Goal: Task Accomplishment & Management: Manage account settings

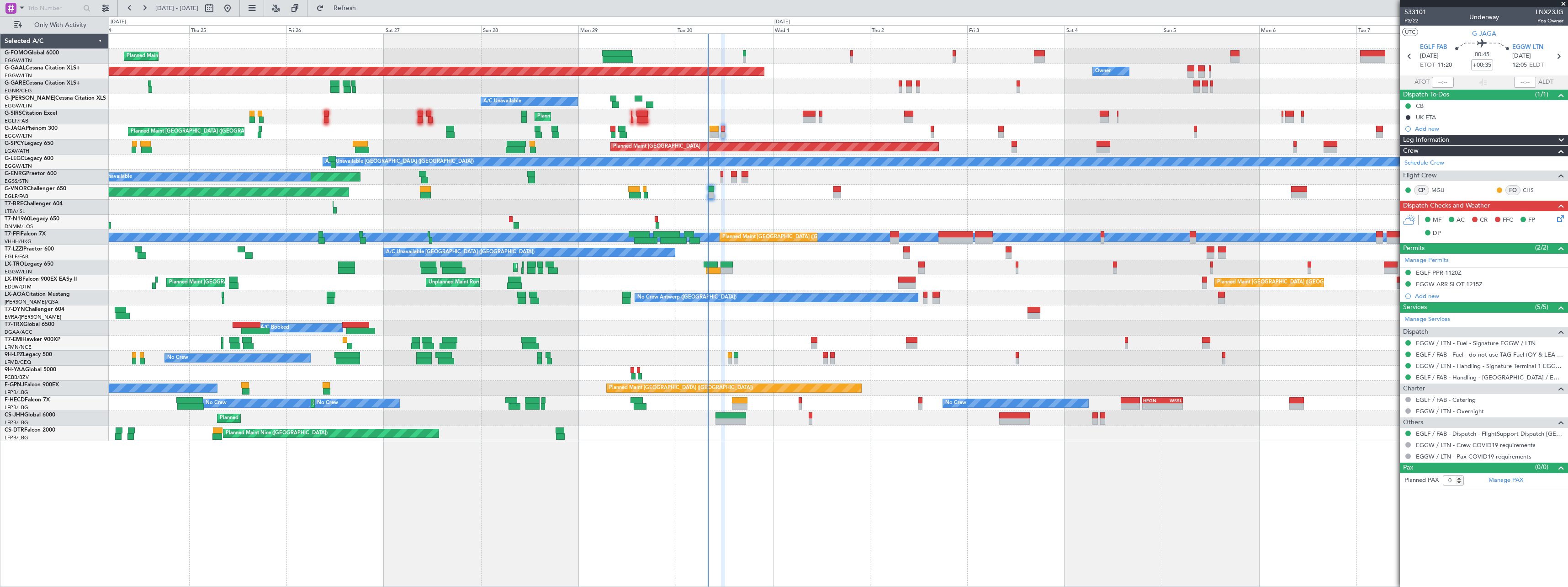
click at [860, 368] on div "Planned Maint [GEOGRAPHIC_DATA] ([GEOGRAPHIC_DATA]) Owner Planned [GEOGRAPHIC_D…" at bounding box center [838, 310] width 1459 height 553
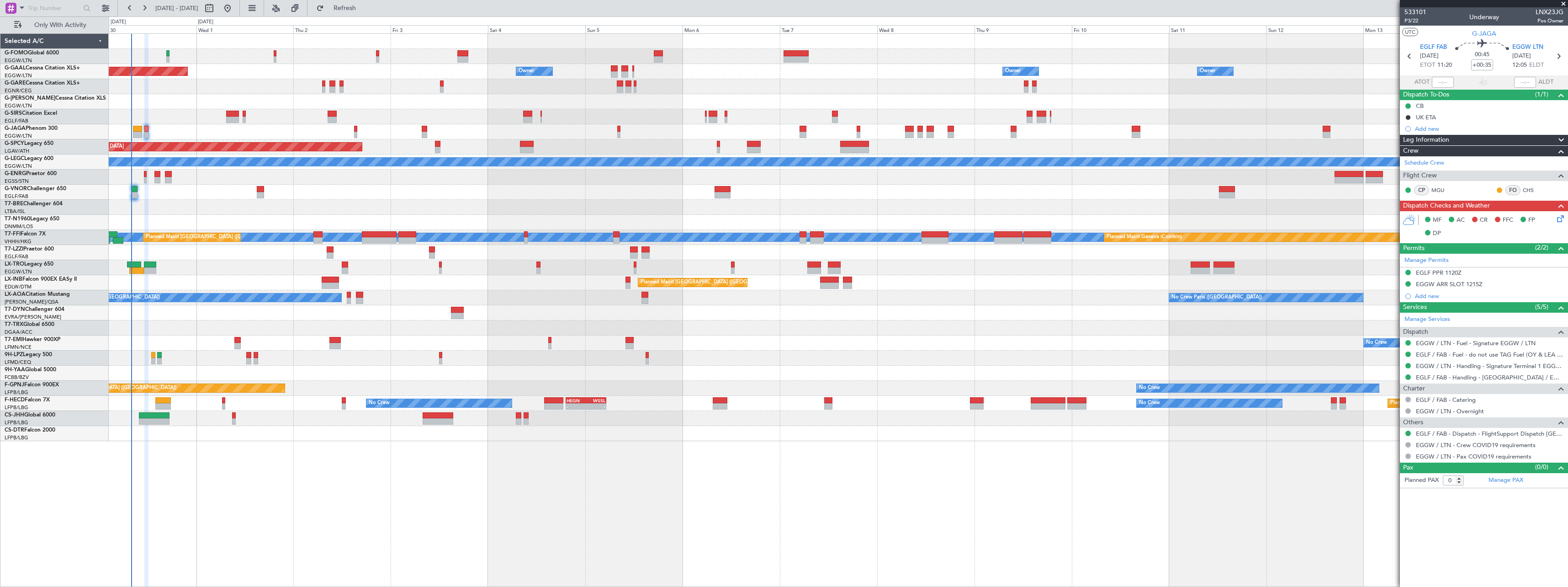
click at [271, 471] on div "Owner Planned [GEOGRAPHIC_DATA] Owner Owner Owner Owner No Crew Owner A/C Unava…" at bounding box center [838, 310] width 1459 height 553
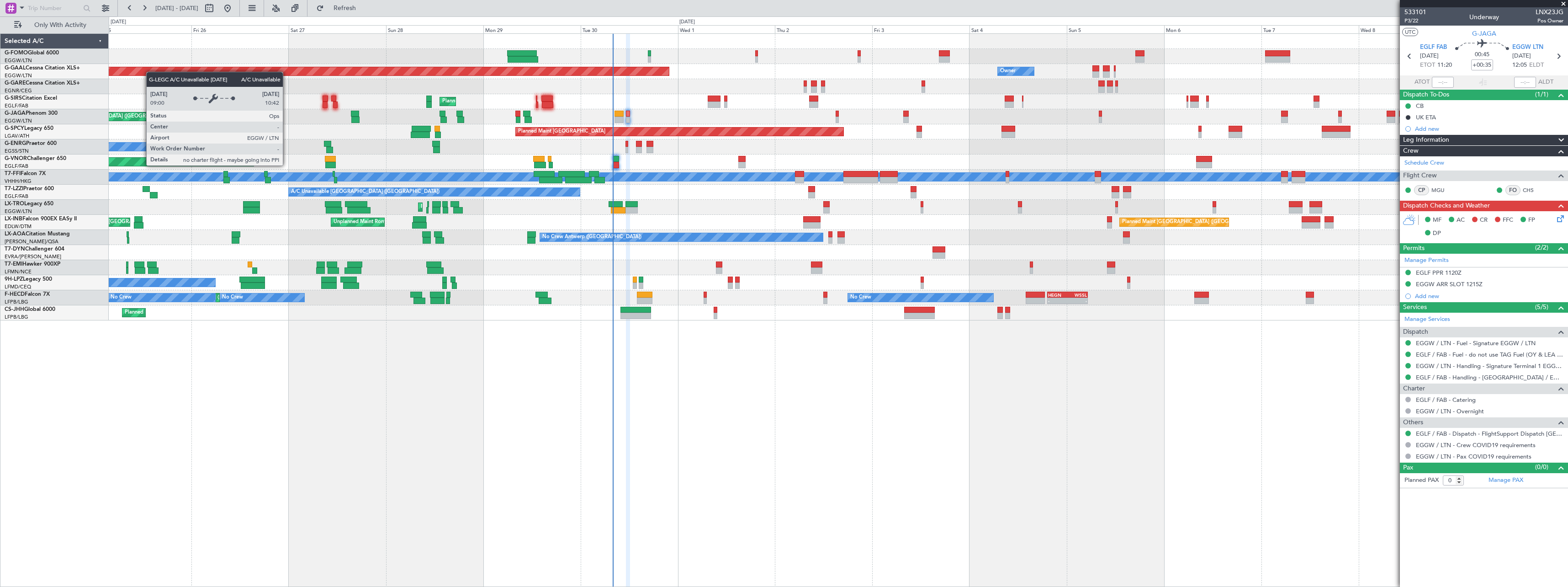
click at [685, 403] on div "Planned Maint [GEOGRAPHIC_DATA] ([GEOGRAPHIC_DATA]) Planned [GEOGRAPHIC_DATA] O…" at bounding box center [838, 310] width 1459 height 553
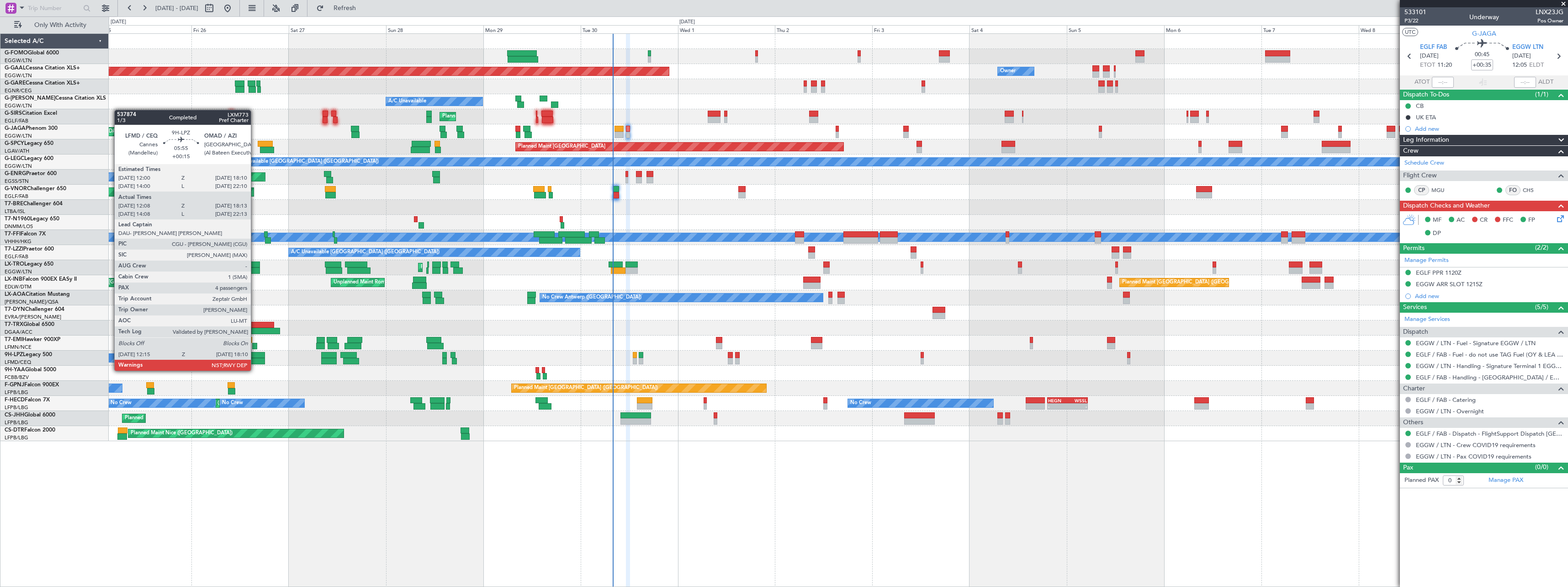
click at [255, 363] on div at bounding box center [252, 361] width 24 height 6
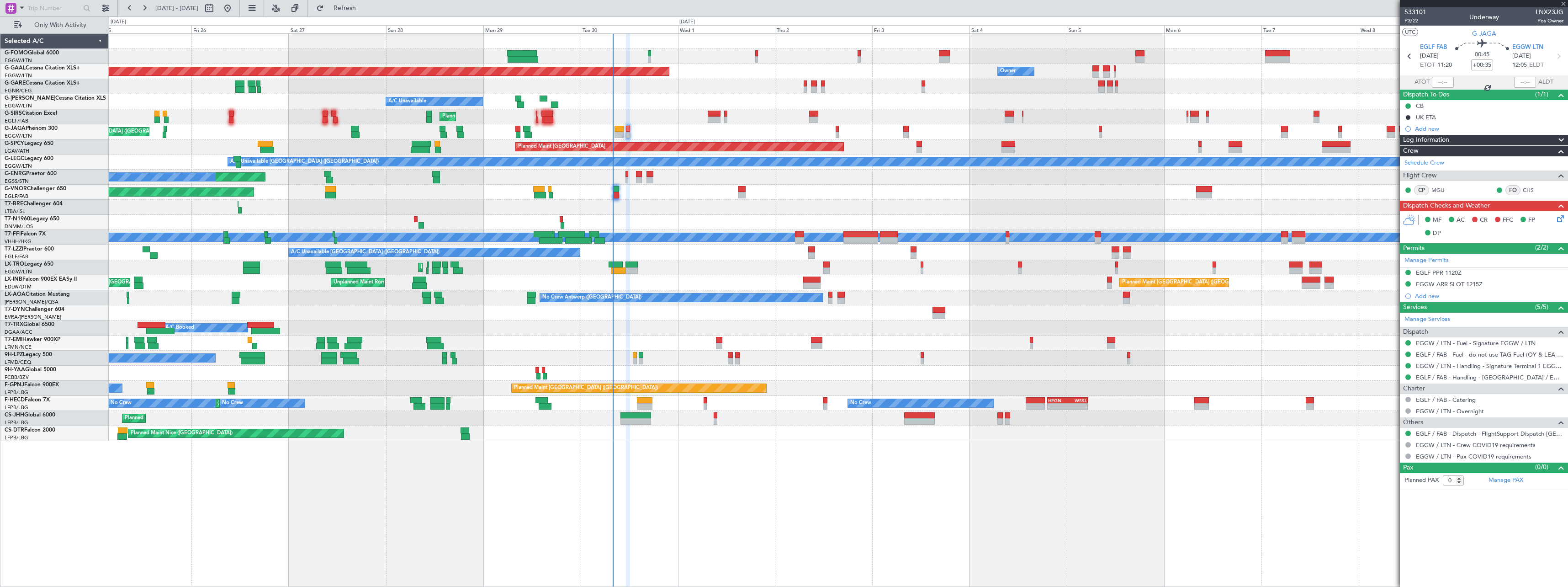
type input "+00:15"
type input "12:18"
type input "18:08"
type input "4"
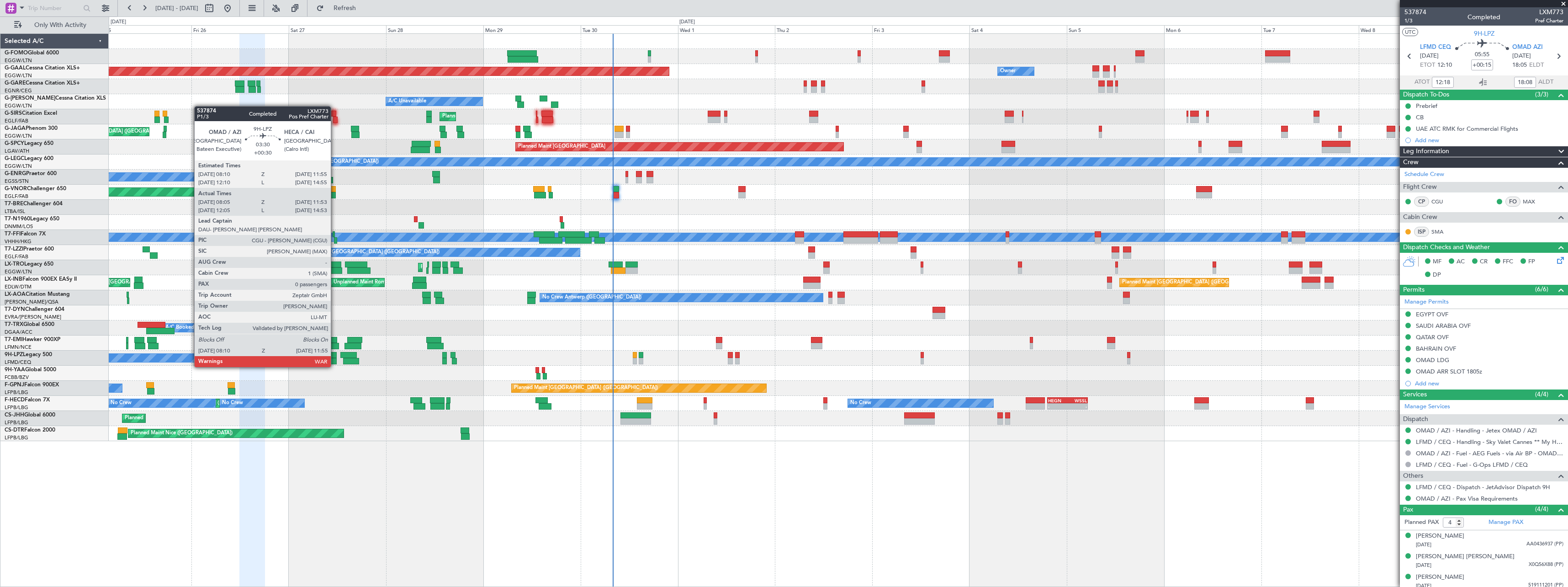
click at [335, 359] on div at bounding box center [329, 361] width 16 height 6
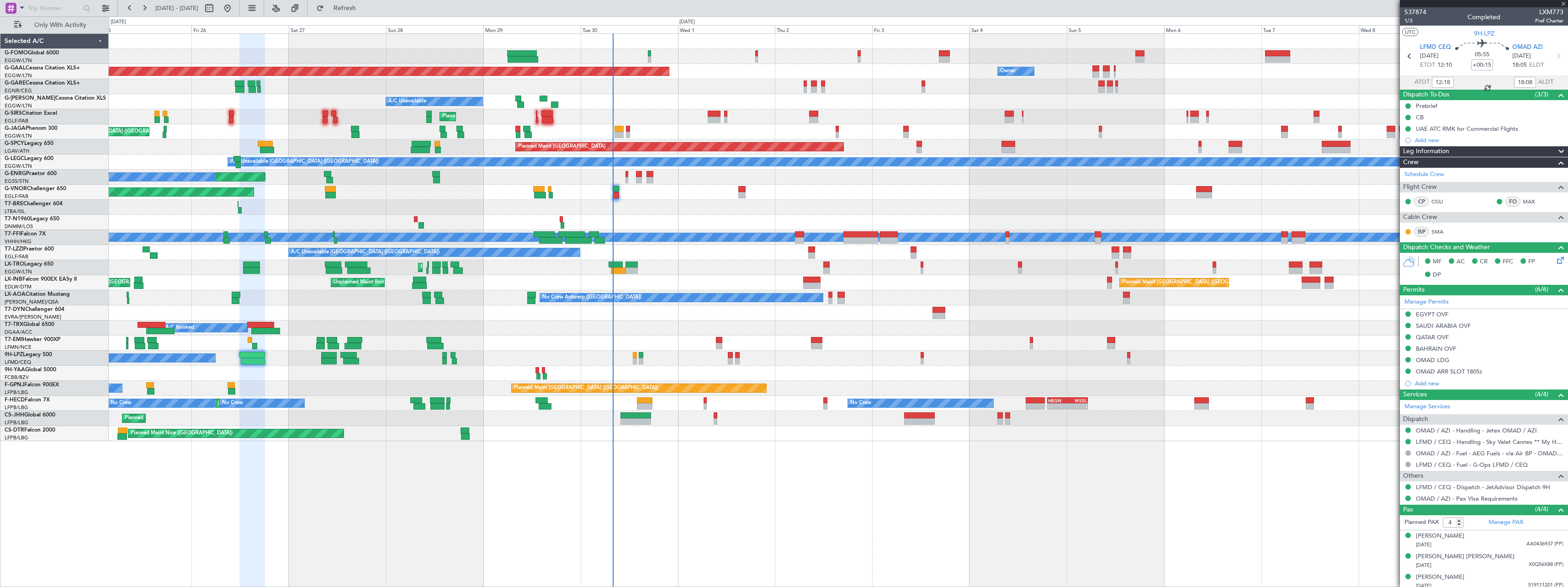
type input "+00:30"
type input "08:15"
type input "11:48"
type input "0"
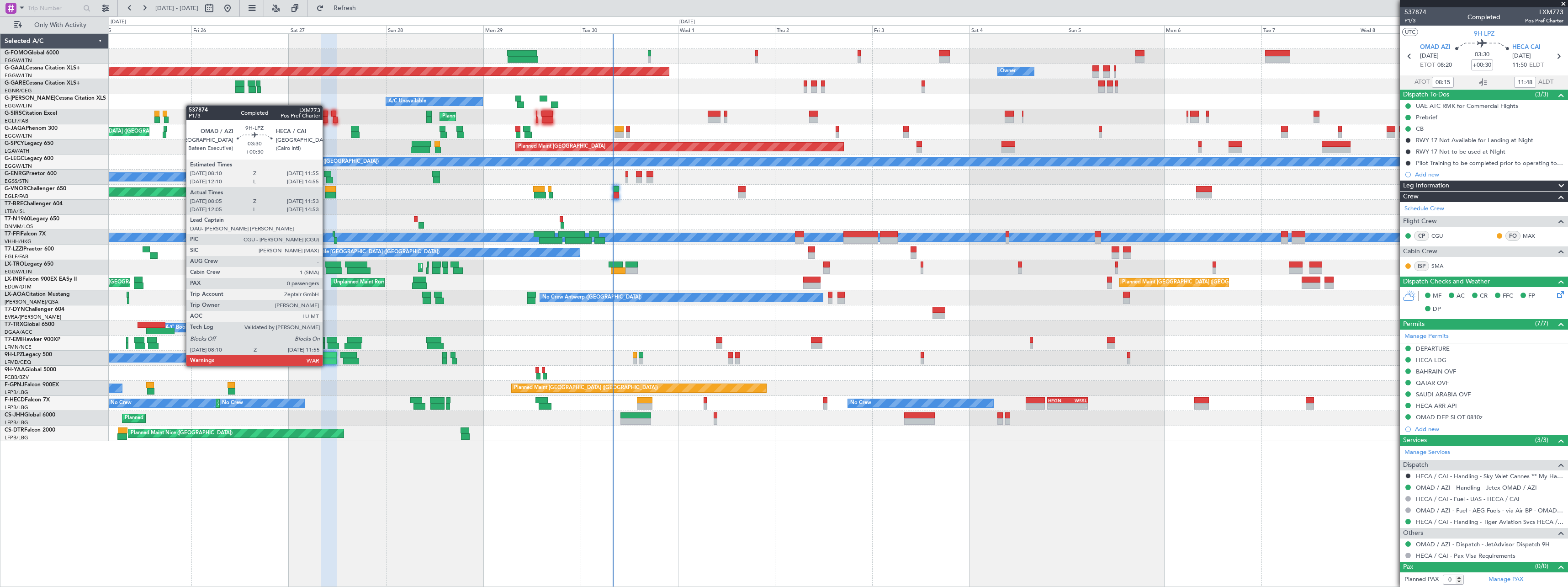
click at [327, 358] on div at bounding box center [329, 361] width 16 height 6
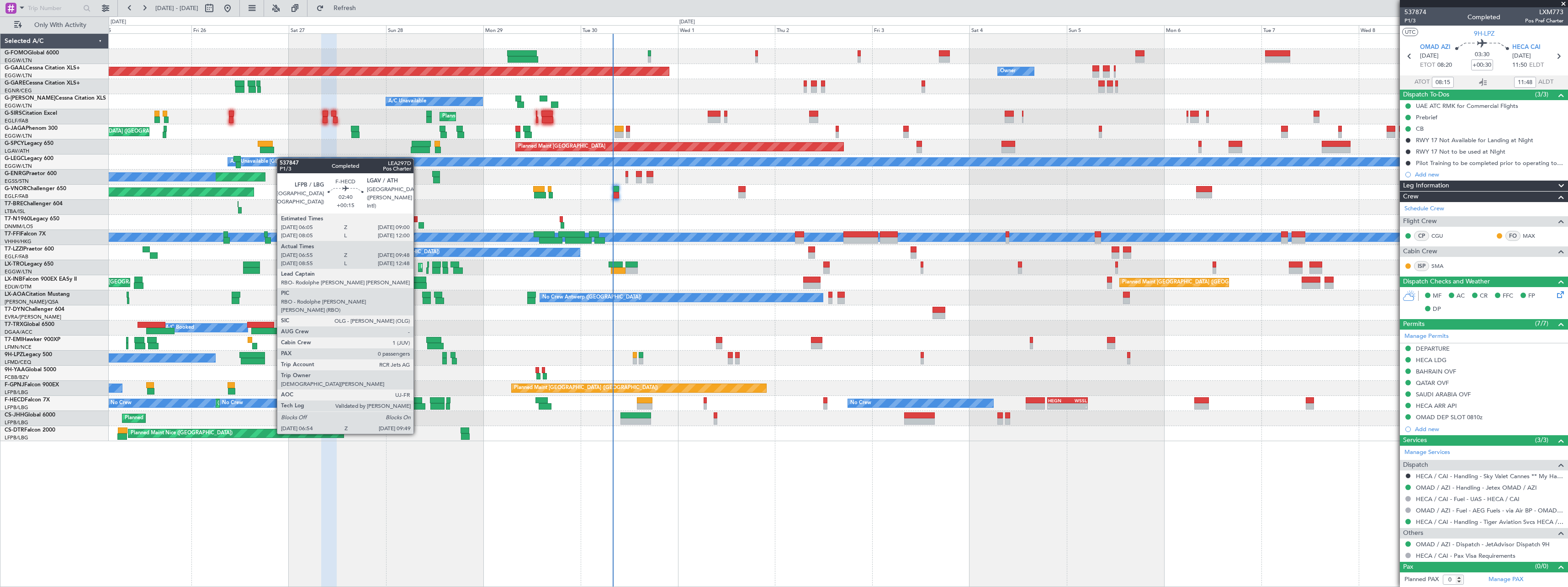
click at [417, 400] on div at bounding box center [416, 400] width 12 height 6
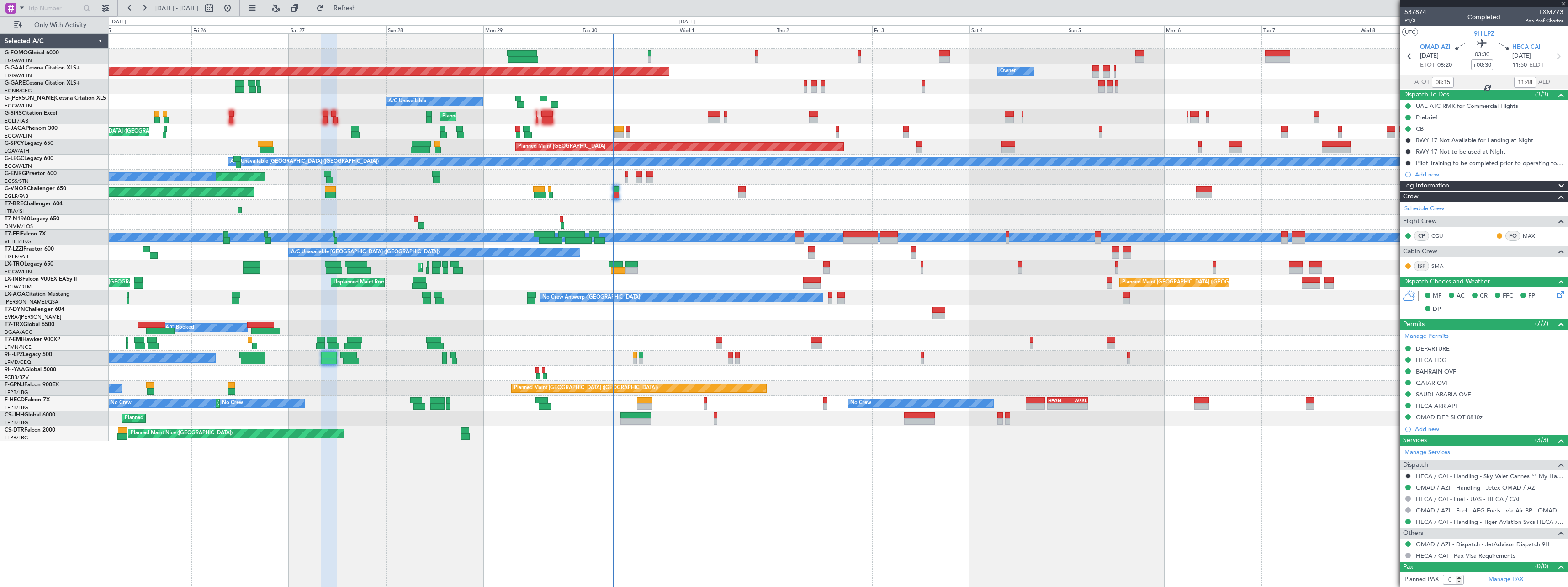
type input "+00:15"
type input "07:05"
type input "09:43"
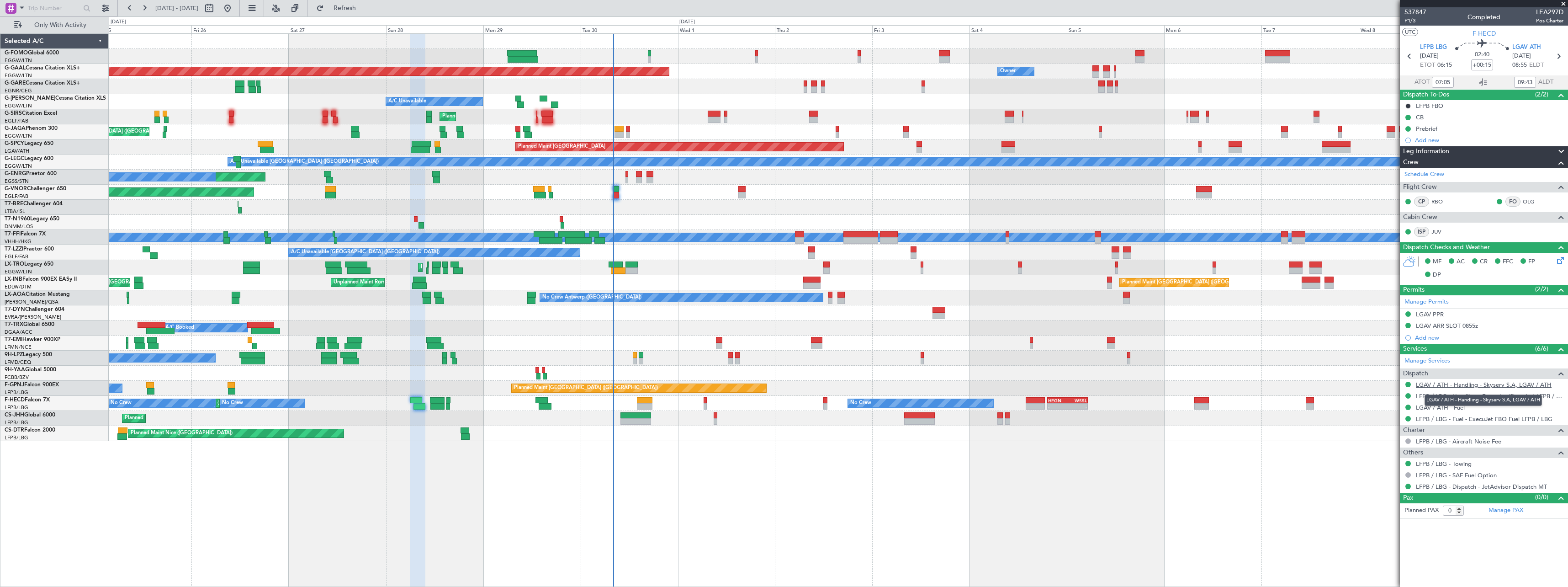
click at [1498, 383] on link "LGAV / ATH - Handling - Skyserv S.A, LGAV / ATH" at bounding box center [1483, 385] width 135 height 8
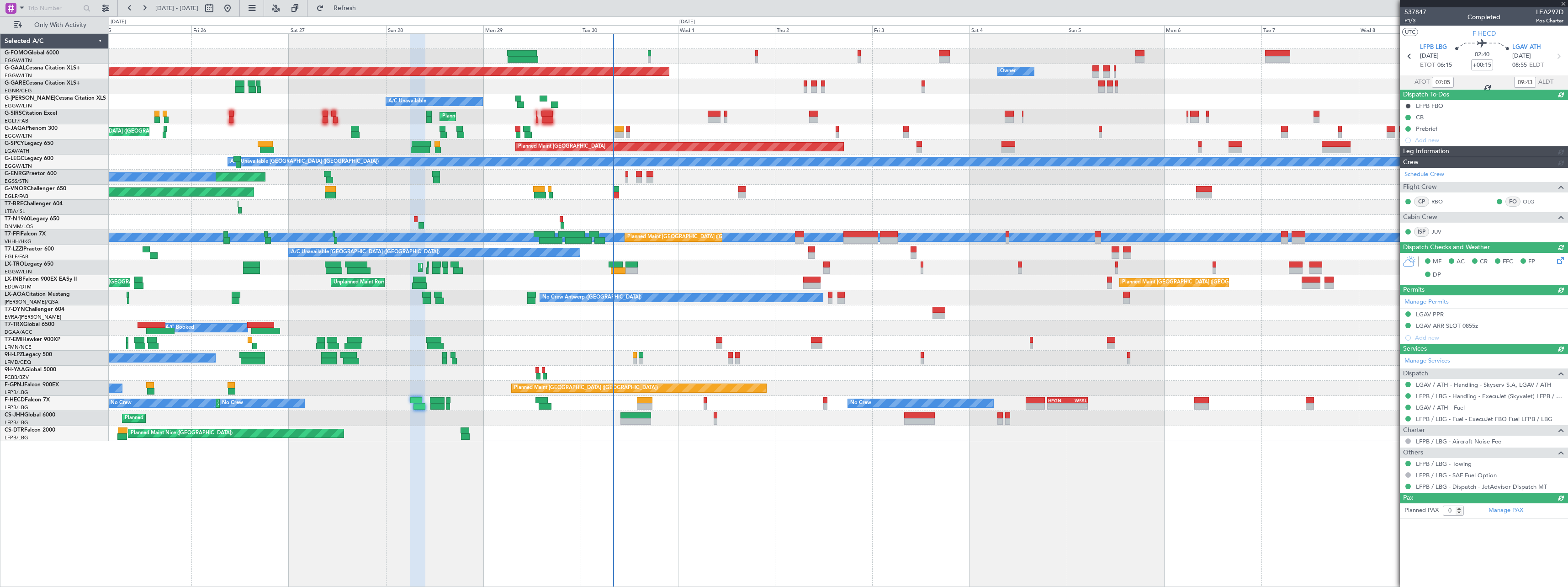
click at [1408, 20] on span "P1/3" at bounding box center [1415, 21] width 22 height 8
type input "09:05"
type input "12:43"
type input "07:05"
type input "09:43"
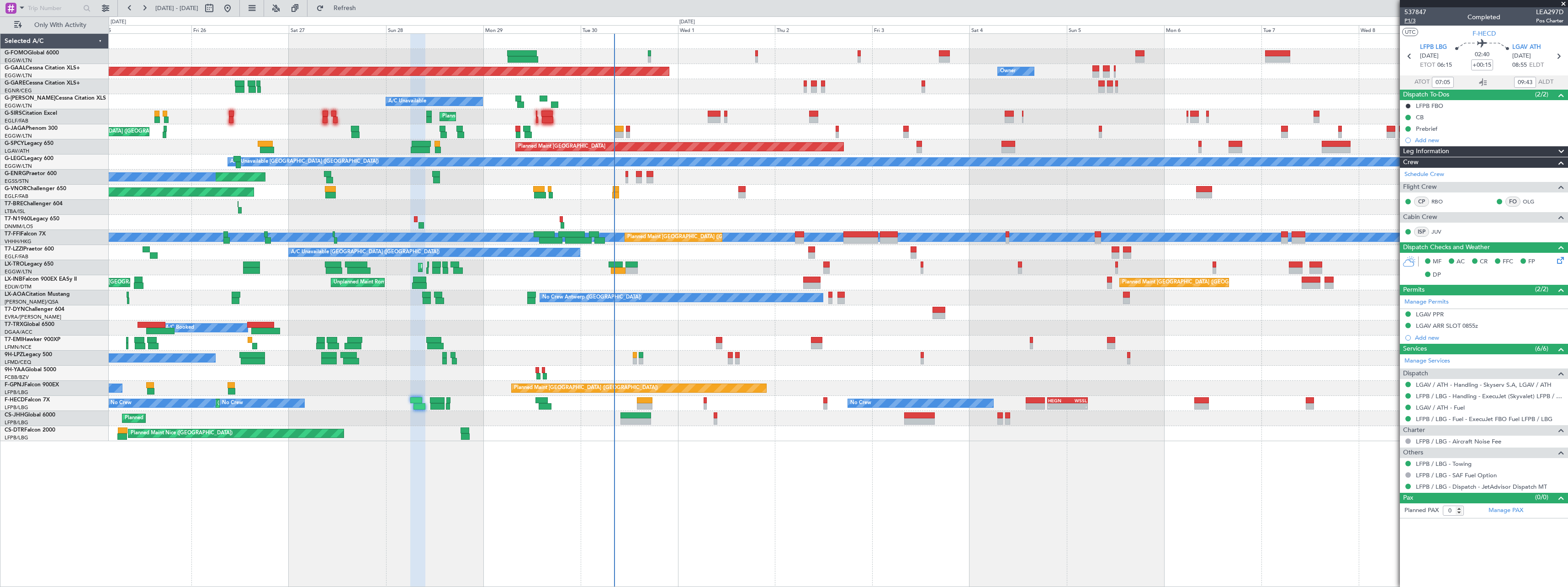
type input "09:05"
type input "12:43"
type input "07:05"
type input "09:43"
click at [1407, 23] on span "P1/3" at bounding box center [1415, 21] width 22 height 8
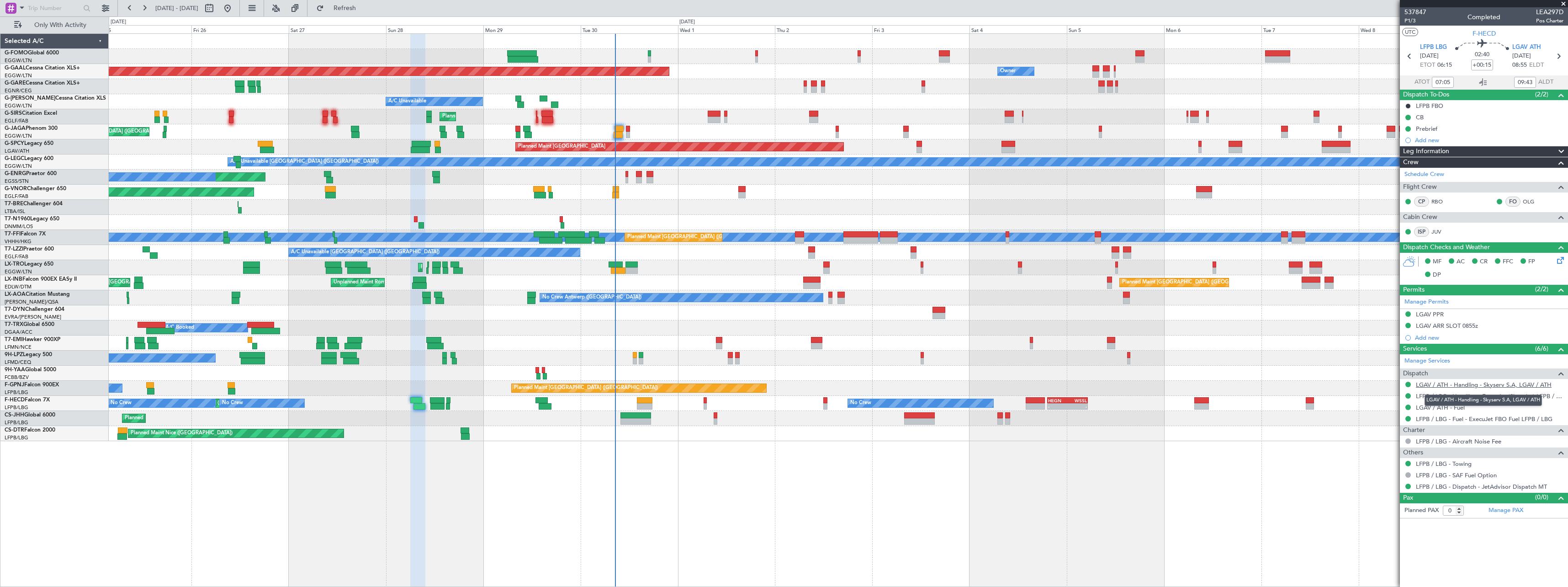
click at [1492, 386] on link "LGAV / ATH - Handling - Skyserv S.A, LGAV / ATH" at bounding box center [1483, 385] width 135 height 8
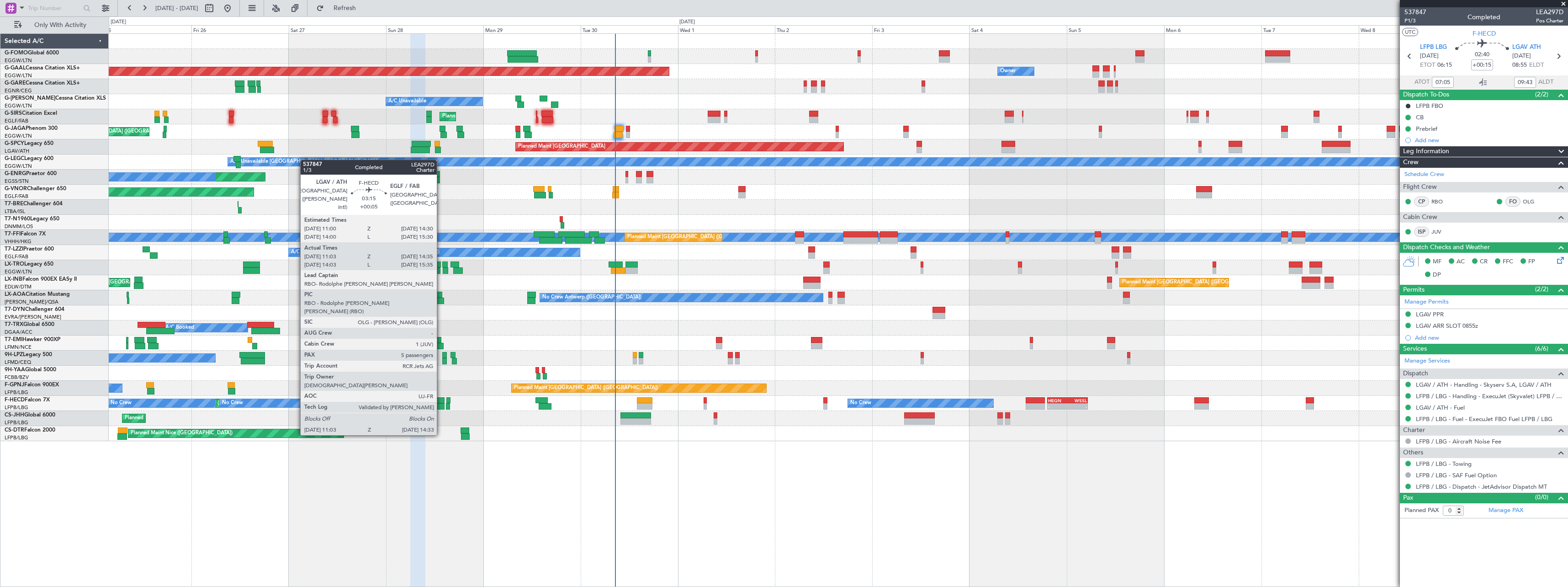
click at [441, 401] on div at bounding box center [437, 400] width 15 height 6
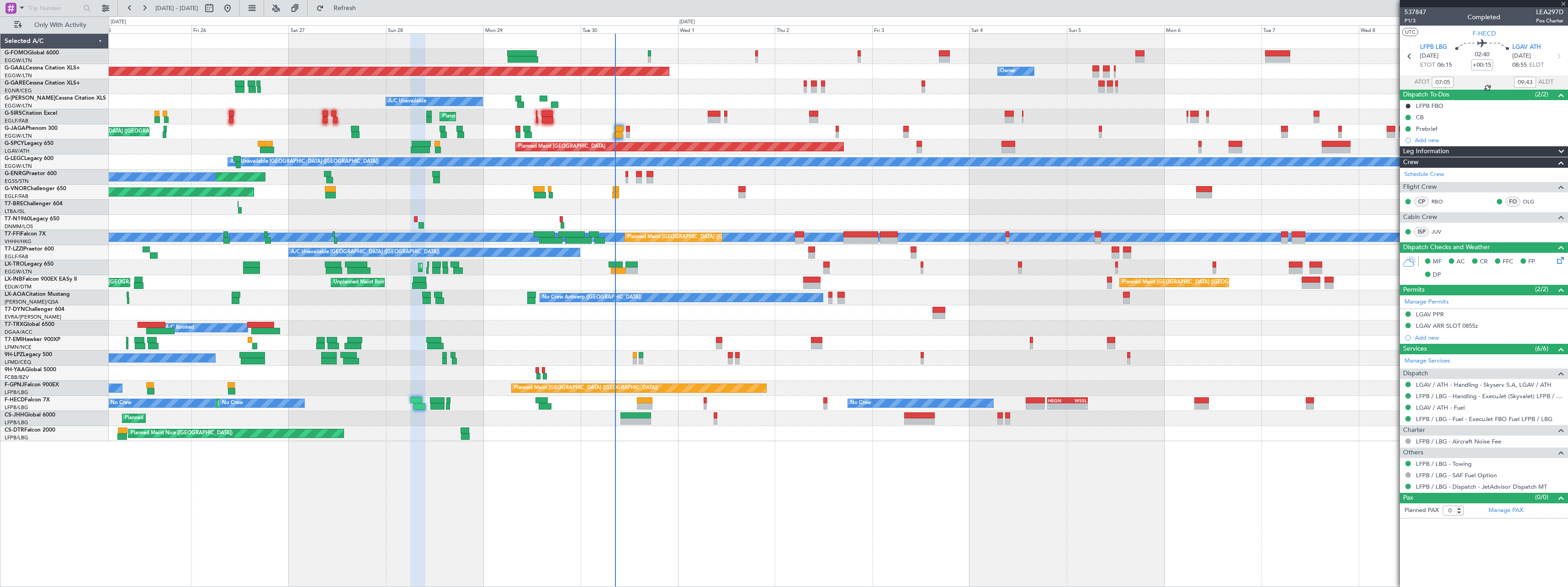
type input "+00:05"
type input "11:13"
type input "14:30"
type input "5"
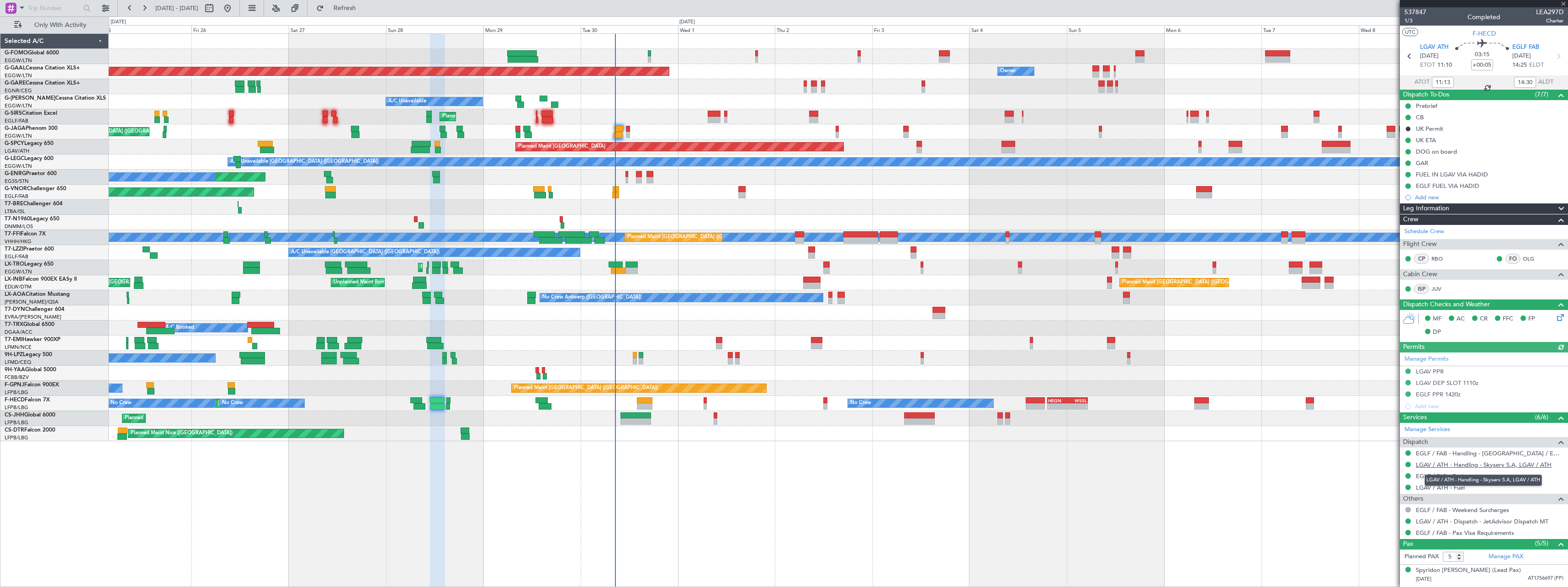
click at [1458, 465] on link "LGAV / ATH - Handling - Skyserv S.A, LGAV / ATH" at bounding box center [1483, 465] width 135 height 8
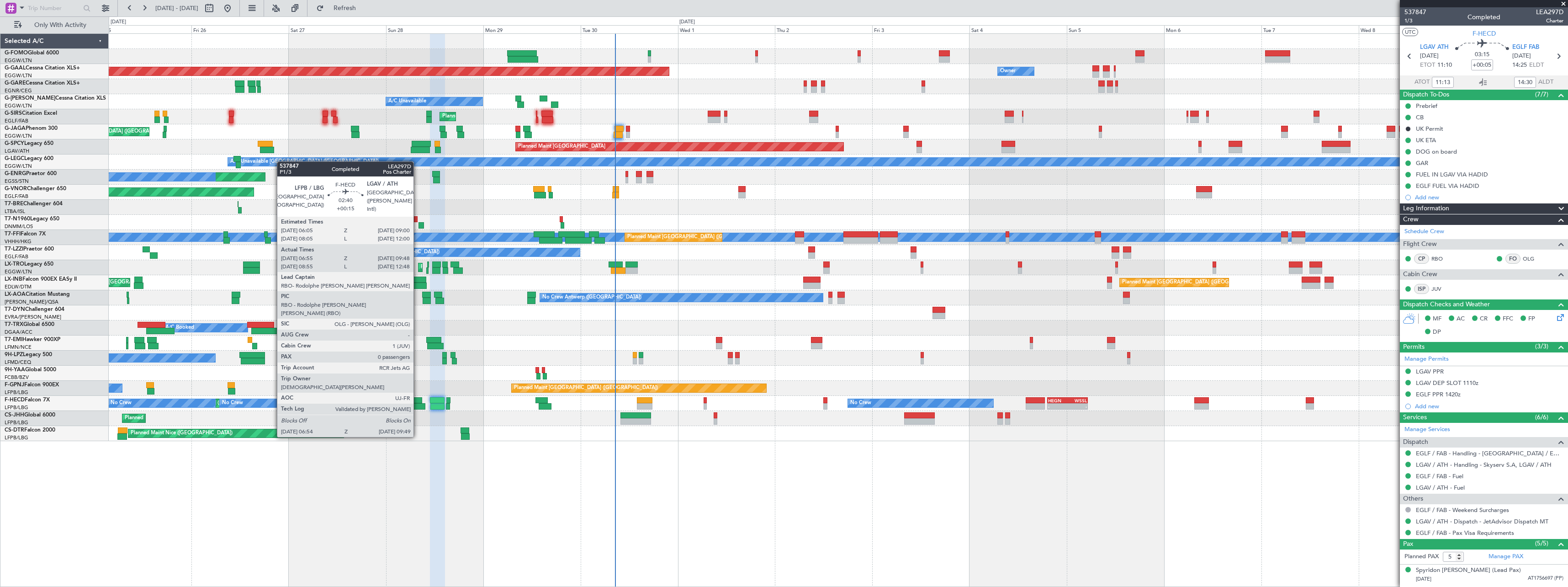
click at [417, 403] on div at bounding box center [419, 406] width 12 height 6
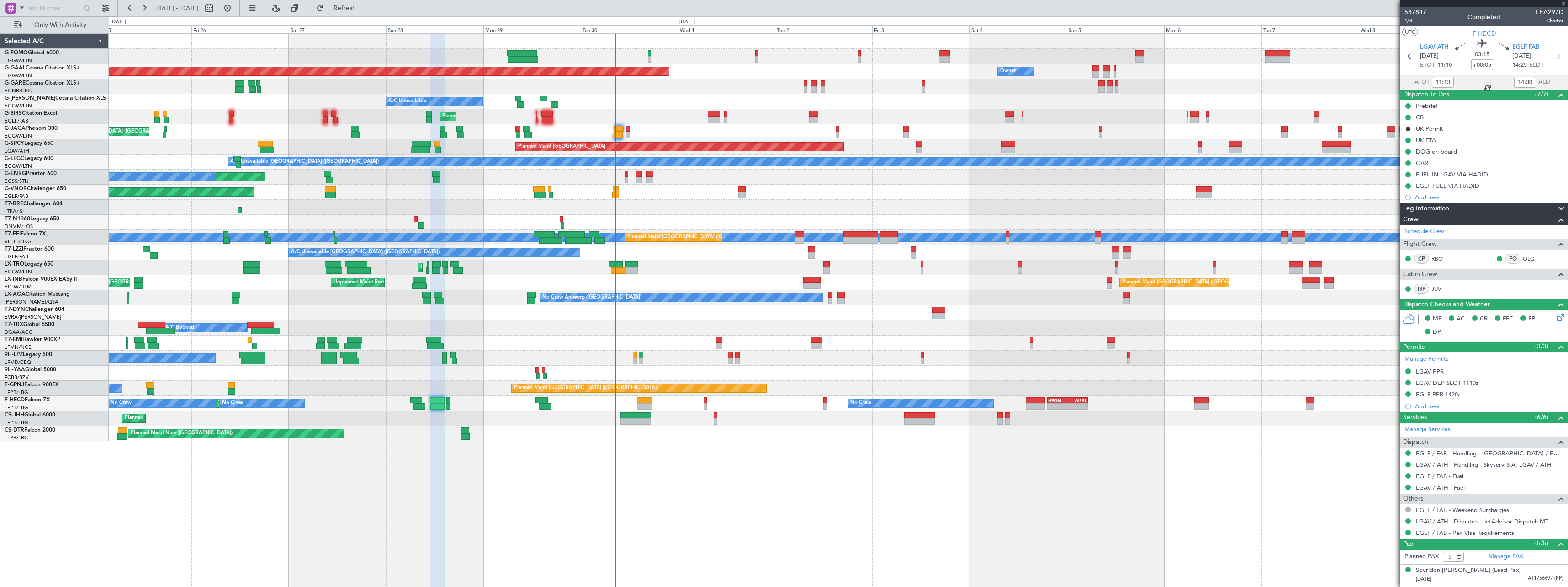
type input "+00:15"
type input "07:05"
type input "09:43"
type input "0"
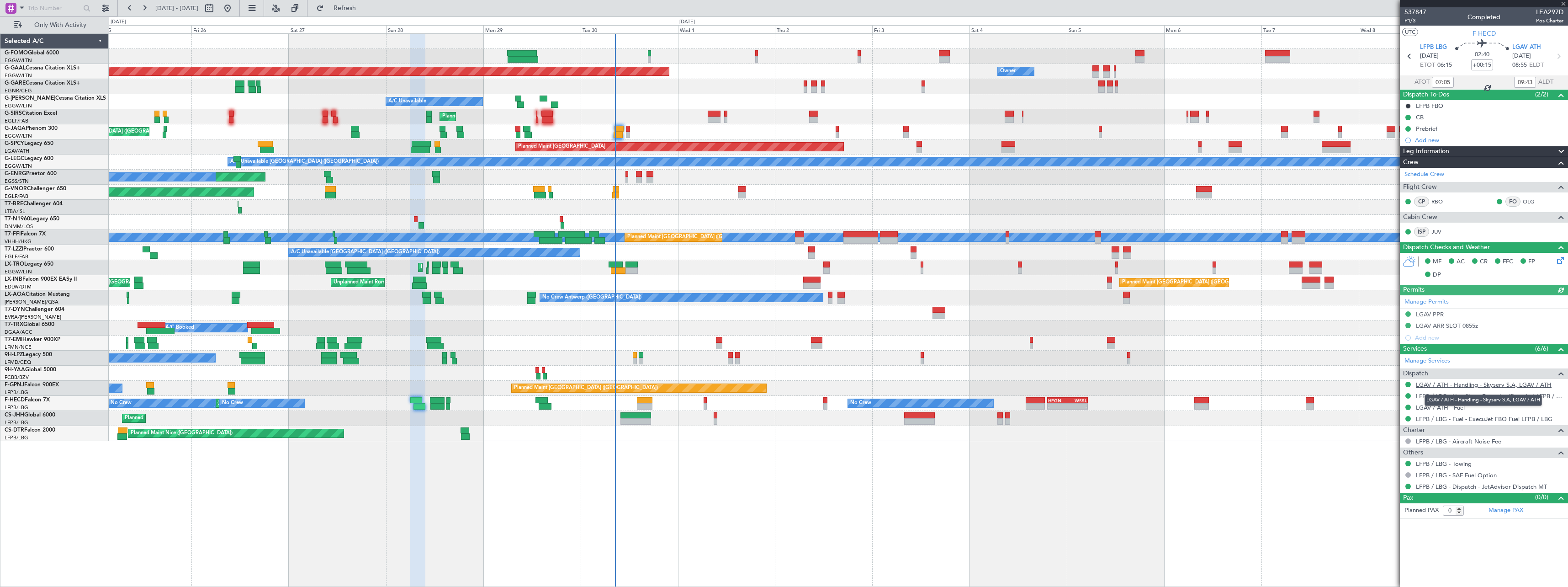
click at [1477, 384] on link "LGAV / ATH - Handling - Skyserv S.A, LGAV / ATH" at bounding box center [1483, 385] width 135 height 8
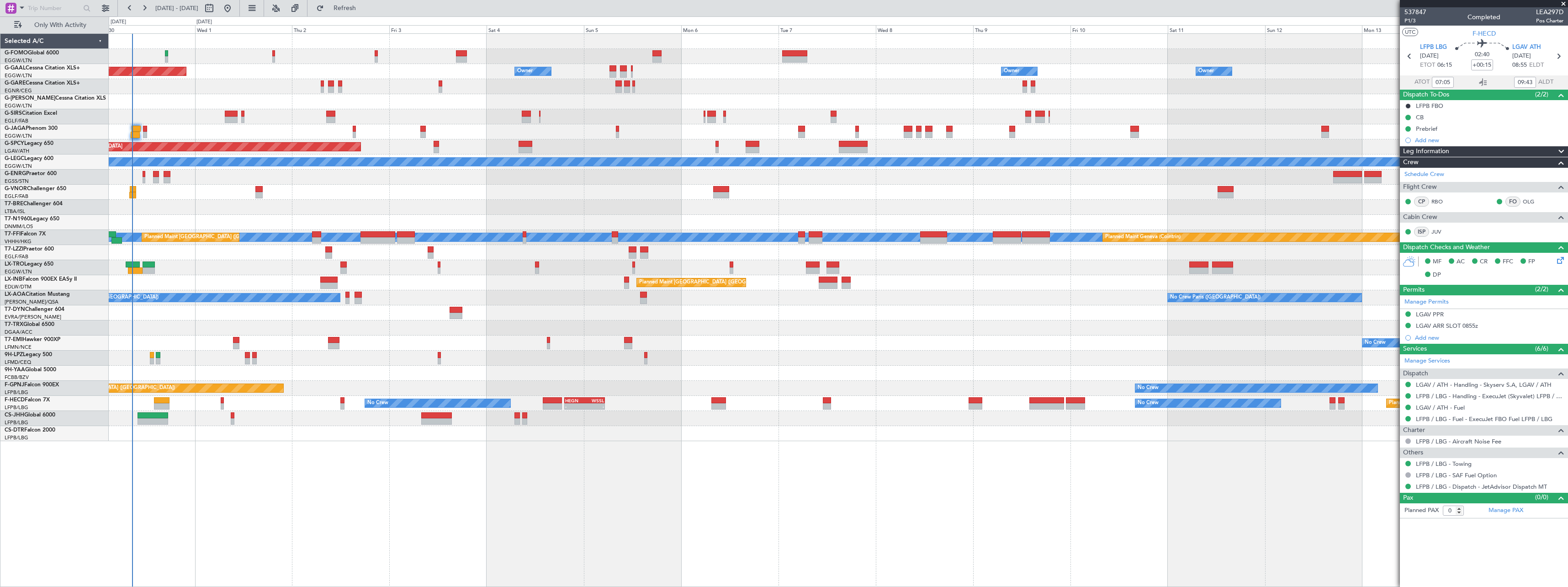
click at [390, 211] on div at bounding box center [838, 207] width 1458 height 15
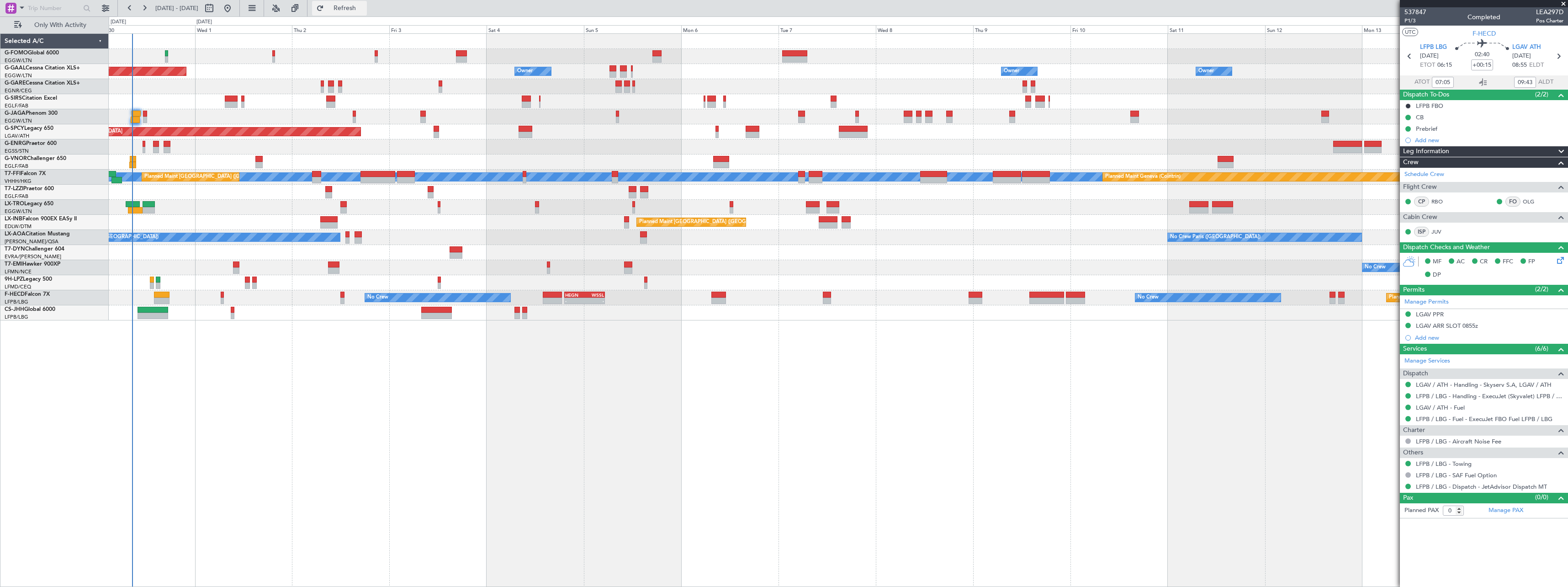
click at [363, 6] on span "Refresh" at bounding box center [345, 8] width 38 height 6
